Goal: Task Accomplishment & Management: Manage account settings

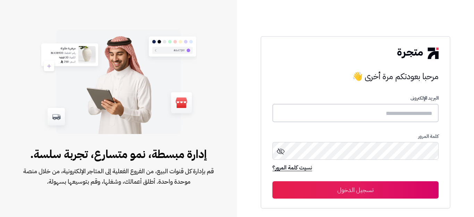
type input "**********"
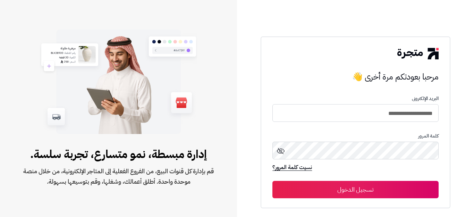
click at [351, 189] on button "تسجيل الدخول" at bounding box center [355, 189] width 166 height 17
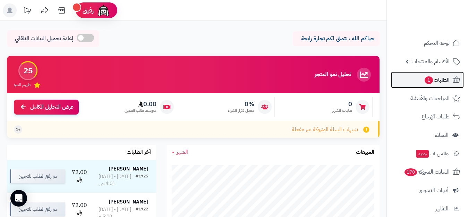
click at [436, 80] on span "الطلبات 1" at bounding box center [437, 80] width 26 height 10
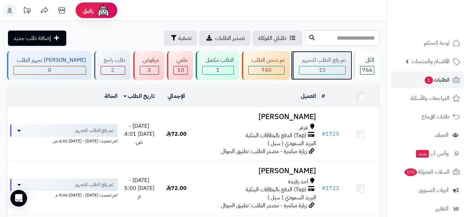
click at [319, 69] on span "10" at bounding box center [322, 70] width 7 height 8
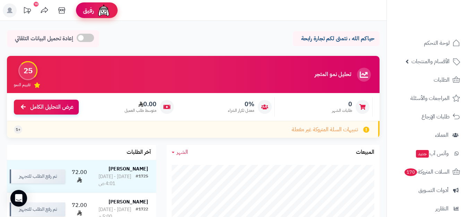
click at [89, 10] on span "رفيق" at bounding box center [88, 10] width 11 height 8
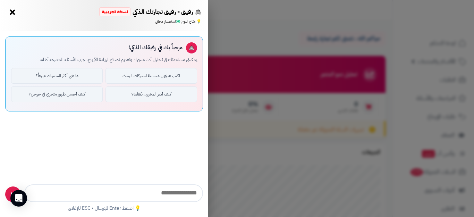
click at [11, 13] on button "×" at bounding box center [12, 12] width 11 height 11
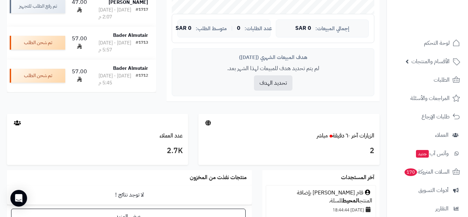
scroll to position [312, 0]
